Goal: Information Seeking & Learning: Get advice/opinions

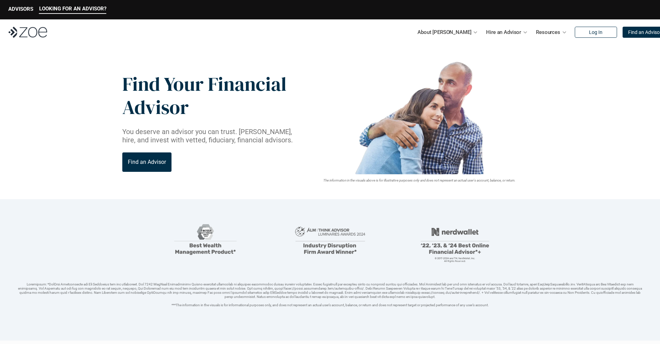
click at [72, 10] on p "LOOKING FOR AN ADVISOR?" at bounding box center [72, 9] width 67 height 6
click at [28, 32] on img at bounding box center [27, 32] width 39 height 11
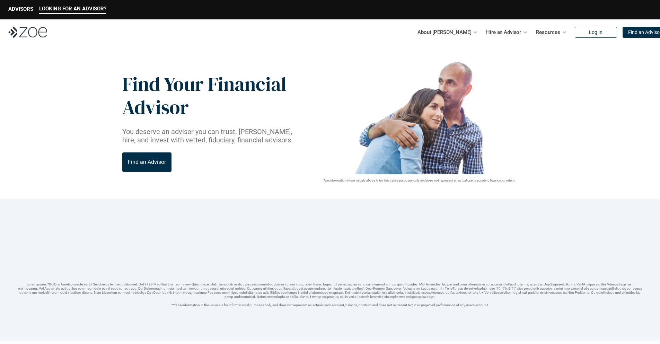
click at [629, 32] on p "Find an Advisor" at bounding box center [644, 32] width 33 height 6
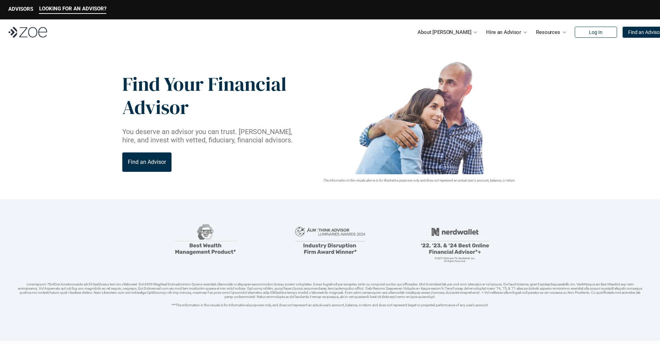
scroll to position [304, 0]
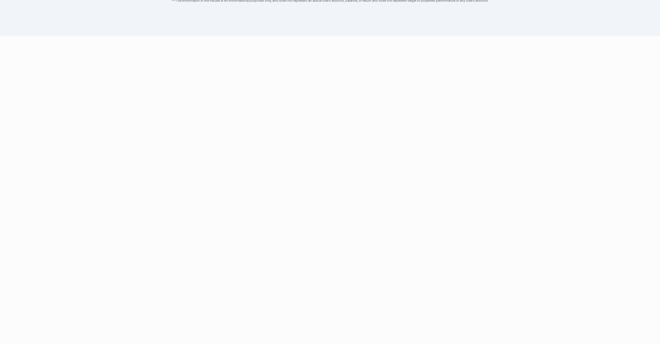
click at [207, 186] on link "2-minute quiz" at bounding box center [206, 190] width 42 height 8
